Goal: Information Seeking & Learning: Learn about a topic

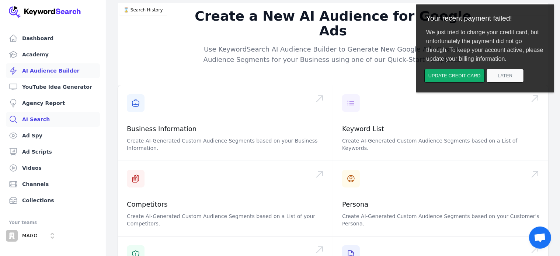
click at [42, 117] on link "AI Search" at bounding box center [53, 119] width 94 height 15
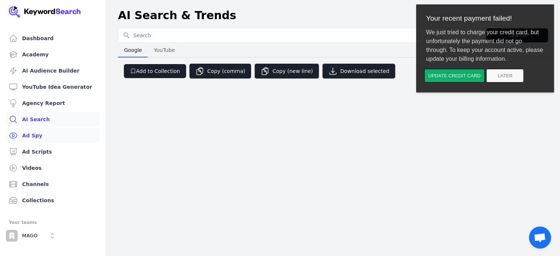
click at [34, 140] on link "Ad Spy" at bounding box center [53, 135] width 94 height 15
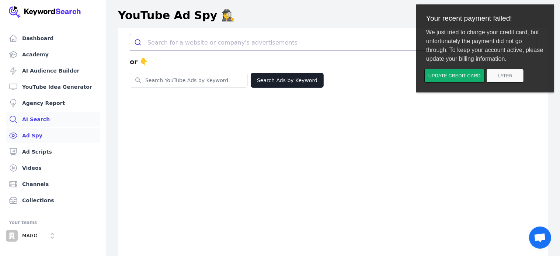
click at [36, 122] on link "AI Search" at bounding box center [53, 119] width 94 height 15
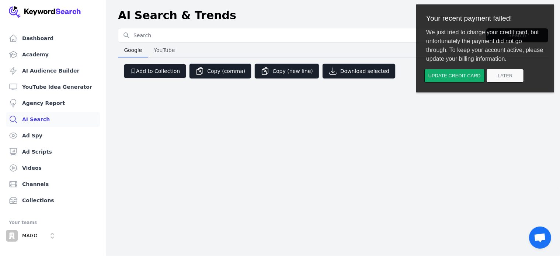
click at [158, 31] on input "Search for YouTube Keywords" at bounding box center [300, 35] width 365 height 14
type input "glucavit"
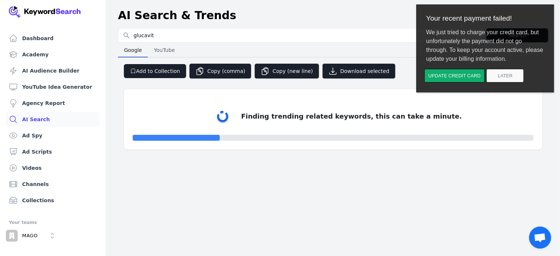
select select "50"
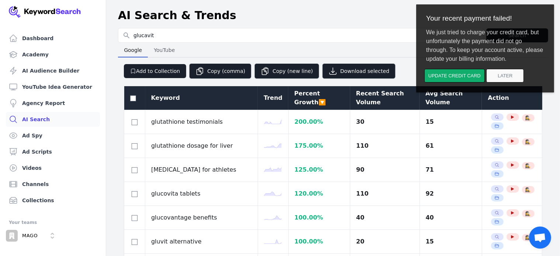
click at [504, 75] on button "Later" at bounding box center [505, 76] width 38 height 14
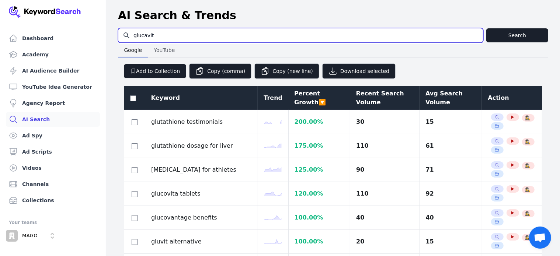
drag, startPoint x: 188, startPoint y: 31, endPoint x: 156, endPoint y: 35, distance: 33.0
click at [187, 31] on input "glucavit" at bounding box center [300, 35] width 365 height 14
click at [136, 36] on input "glucavit"" at bounding box center [300, 35] width 365 height 14
type input ""glucavit""
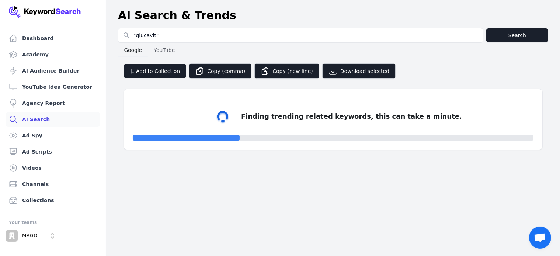
select select "50"
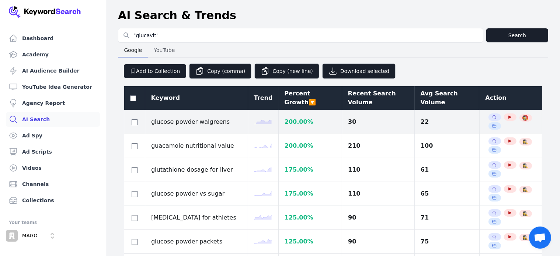
click at [523, 117] on span "🕵️‍♀️" at bounding box center [526, 118] width 6 height 6
